Goal: Transaction & Acquisition: Download file/media

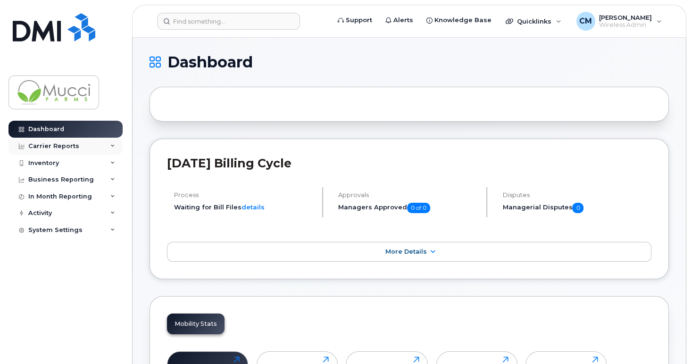
click at [64, 144] on div "Carrier Reports" at bounding box center [53, 146] width 51 height 8
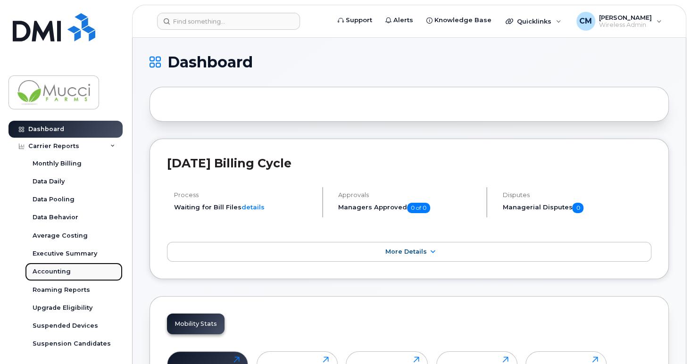
click at [51, 273] on div "Accounting" at bounding box center [52, 271] width 38 height 8
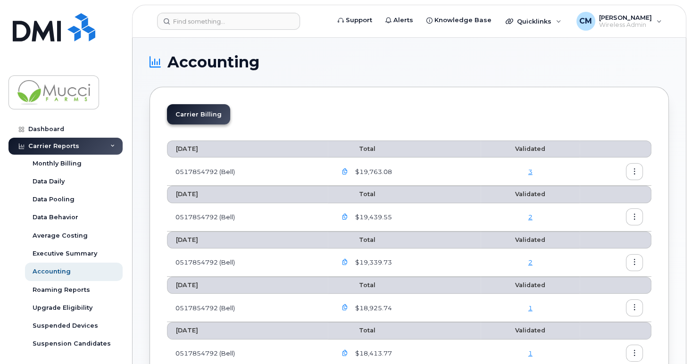
click at [345, 169] on icon "button" at bounding box center [344, 172] width 6 height 6
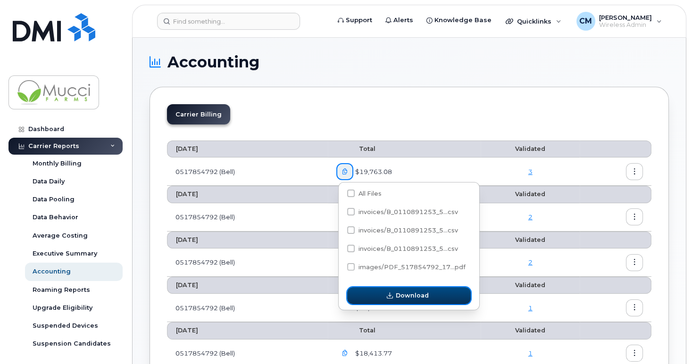
click at [392, 301] on button "Download" at bounding box center [409, 295] width 124 height 17
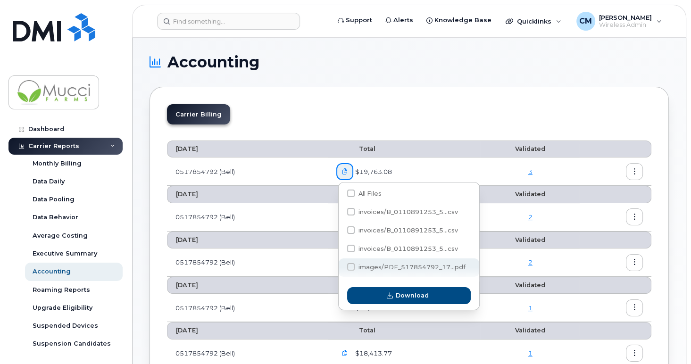
click at [354, 269] on span at bounding box center [351, 267] width 8 height 8
click at [340, 269] on input "images/PDF_517854792_17...pdf" at bounding box center [338, 267] width 5 height 5
checkbox input "true"
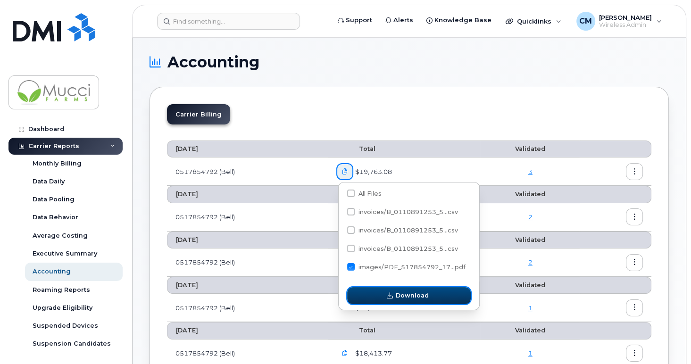
click at [404, 295] on span "Download" at bounding box center [412, 295] width 33 height 9
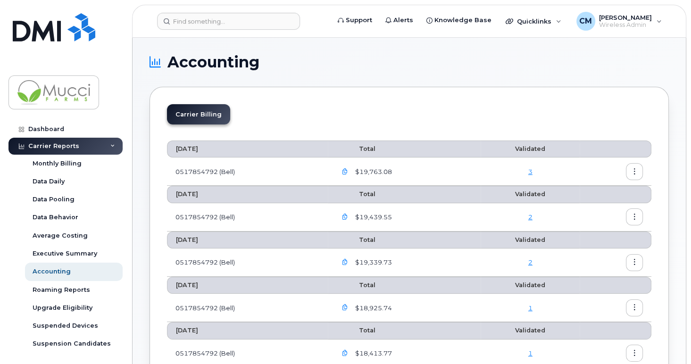
click at [630, 173] on button "button" at bounding box center [634, 171] width 17 height 17
click at [578, 212] on span "Download" at bounding box center [591, 209] width 37 height 8
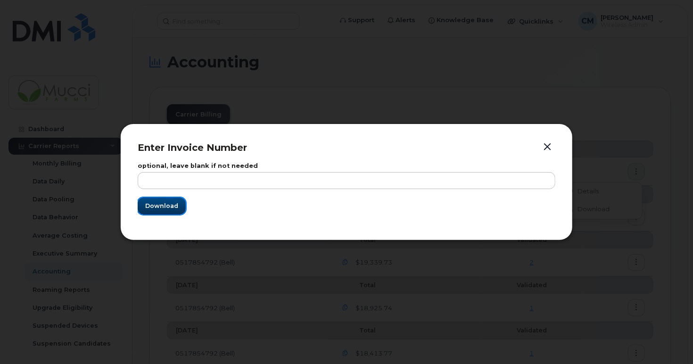
click at [157, 208] on span "Download" at bounding box center [161, 205] width 33 height 9
